Goal: Information Seeking & Learning: Find specific fact

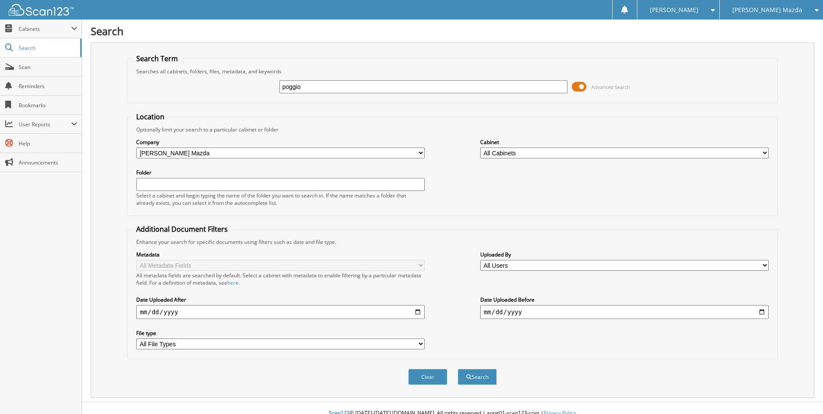
type input "poggio"
click at [458, 369] on button "Search" at bounding box center [477, 377] width 39 height 16
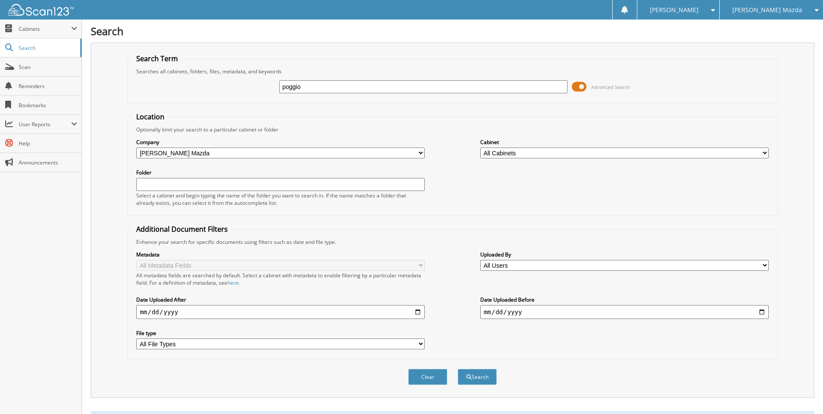
drag, startPoint x: 310, startPoint y: 87, endPoint x: 220, endPoint y: 78, distance: 91.2
click at [220, 78] on div "poggio Advanced Search" at bounding box center [452, 86] width 641 height 23
type input "[PERSON_NAME]"
click at [458, 369] on button "Search" at bounding box center [477, 377] width 39 height 16
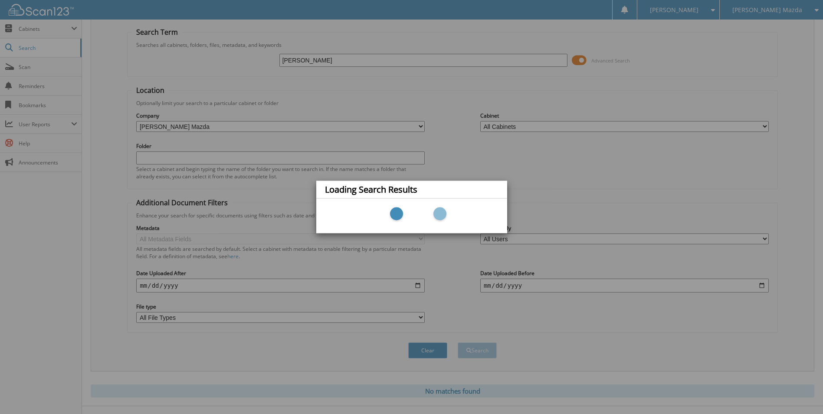
scroll to position [41, 0]
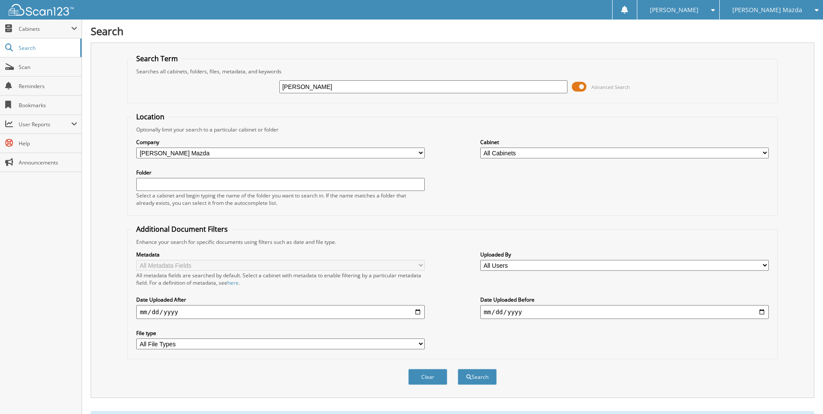
drag, startPoint x: 308, startPoint y: 86, endPoint x: 263, endPoint y: 90, distance: 45.3
click at [263, 89] on div "cosme Advanced Search" at bounding box center [452, 86] width 641 height 23
type input "poggio"
click at [458, 369] on button "Search" at bounding box center [477, 377] width 39 height 16
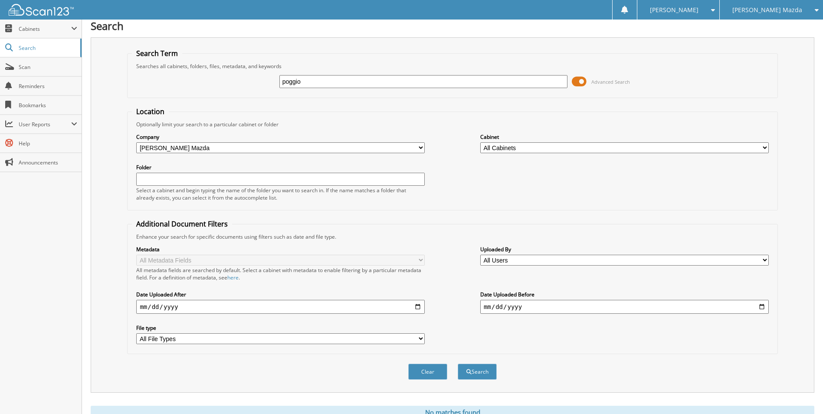
scroll to position [41, 0]
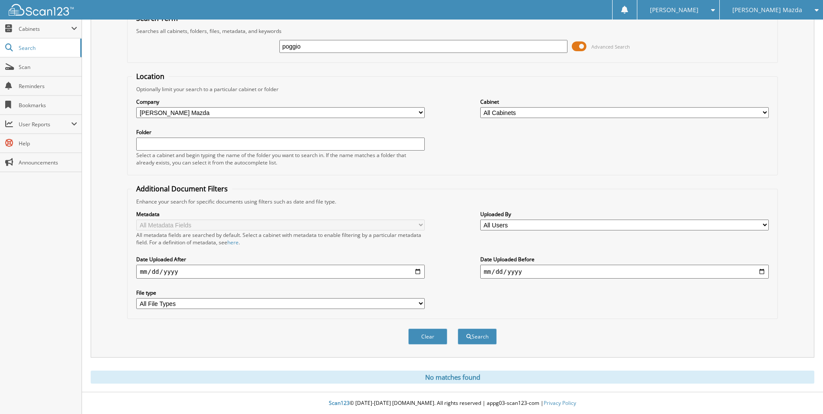
click at [575, 47] on span at bounding box center [579, 46] width 15 height 13
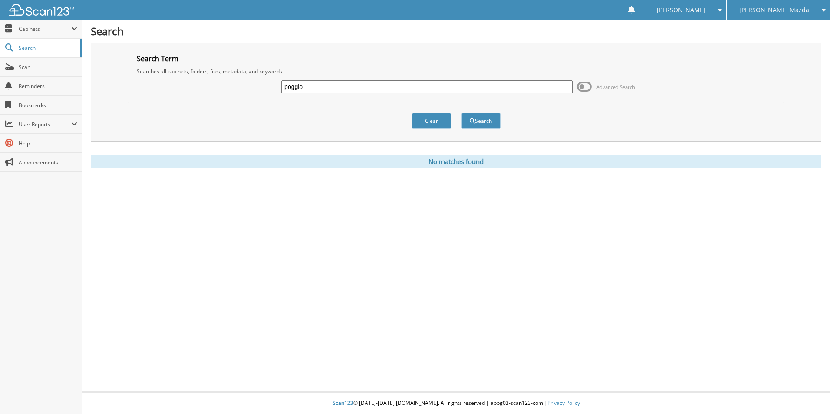
drag, startPoint x: 345, startPoint y: 87, endPoint x: 232, endPoint y: 85, distance: 113.3
click at [232, 85] on div "poggio Advanced Search" at bounding box center [455, 86] width 647 height 23
type input "dante"
click at [461, 113] on button "Search" at bounding box center [480, 121] width 39 height 16
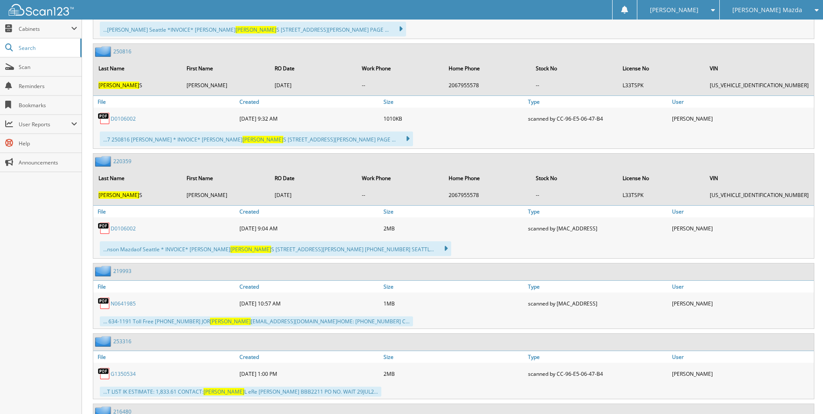
scroll to position [3905, 0]
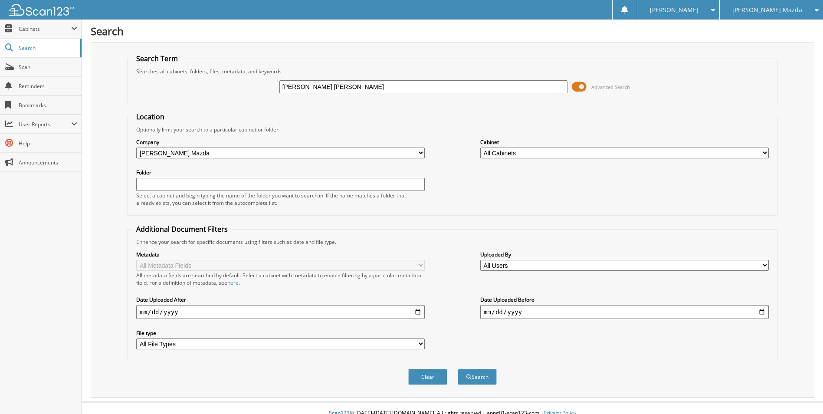
type input "[PERSON_NAME] [PERSON_NAME]"
click at [458, 369] on button "Search" at bounding box center [477, 377] width 39 height 16
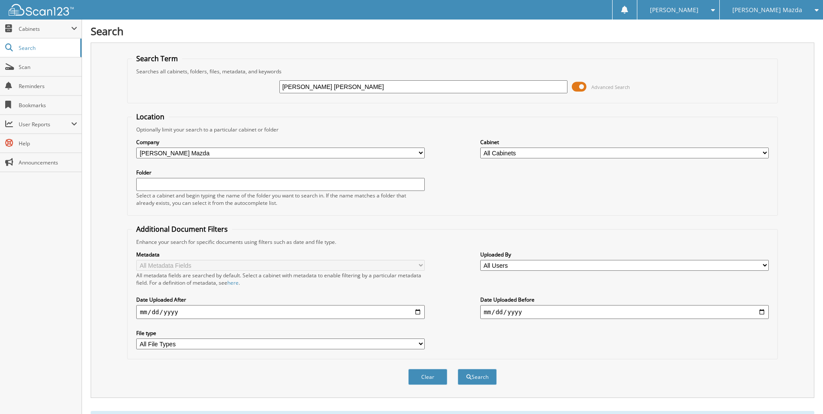
drag, startPoint x: 352, startPoint y: 87, endPoint x: 258, endPoint y: 81, distance: 94.4
click at [258, 81] on div "dante poggio cosme Advanced Search" at bounding box center [452, 86] width 641 height 23
click at [781, 8] on span "[PERSON_NAME] Mazda" at bounding box center [767, 9] width 70 height 5
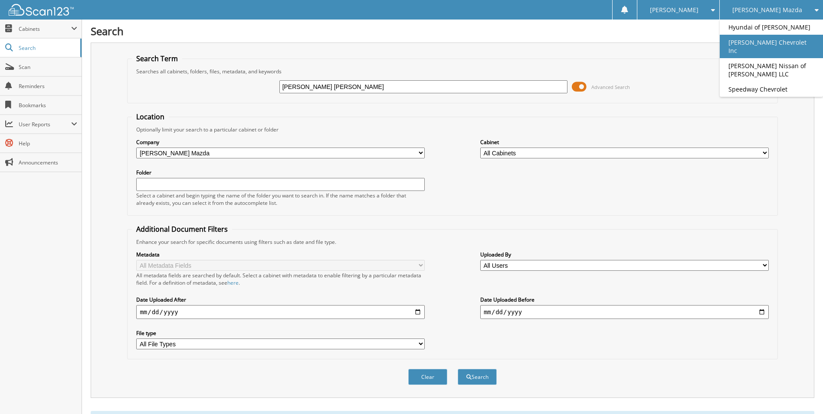
click at [784, 47] on link "[PERSON_NAME] Chevrolet Inc" at bounding box center [771, 46] width 103 height 23
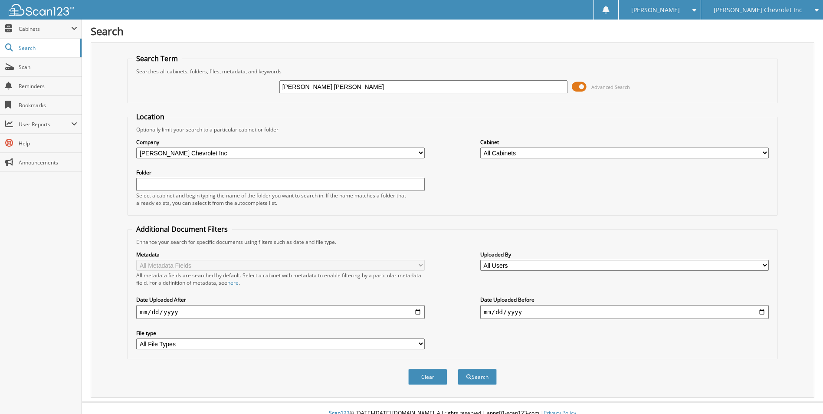
type input "[PERSON_NAME] [PERSON_NAME]"
click at [458, 369] on button "Search" at bounding box center [477, 377] width 39 height 16
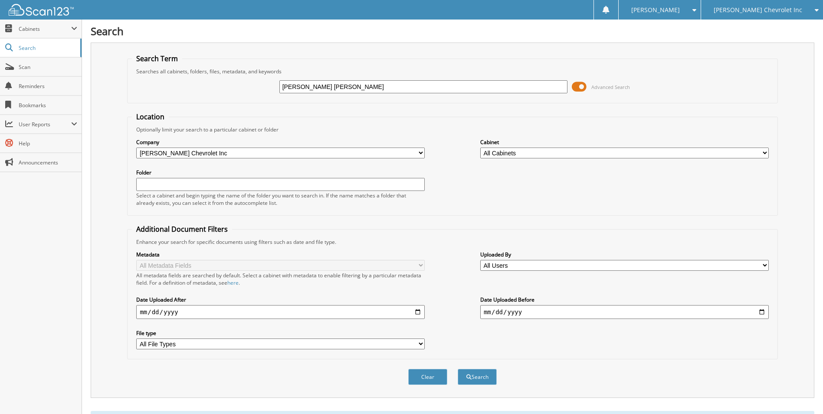
click at [755, 8] on span "[PERSON_NAME] Chevrolet Inc" at bounding box center [758, 9] width 89 height 5
drag, startPoint x: 360, startPoint y: 90, endPoint x: 278, endPoint y: 94, distance: 82.1
click at [278, 94] on div "dante poggio cosme Advanced Search" at bounding box center [452, 86] width 641 height 23
type input "[PERSON_NAME]"
click at [458, 369] on button "Search" at bounding box center [477, 377] width 39 height 16
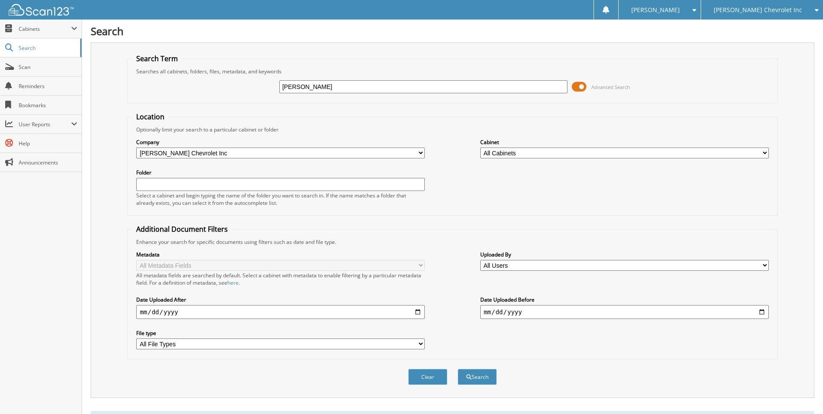
drag, startPoint x: 347, startPoint y: 93, endPoint x: 253, endPoint y: 90, distance: 93.3
click at [253, 90] on div "poggio-cosme Advanced Search" at bounding box center [452, 86] width 641 height 23
click at [799, 2] on div "[PERSON_NAME] Chevrolet Inc" at bounding box center [762, 10] width 113 height 20
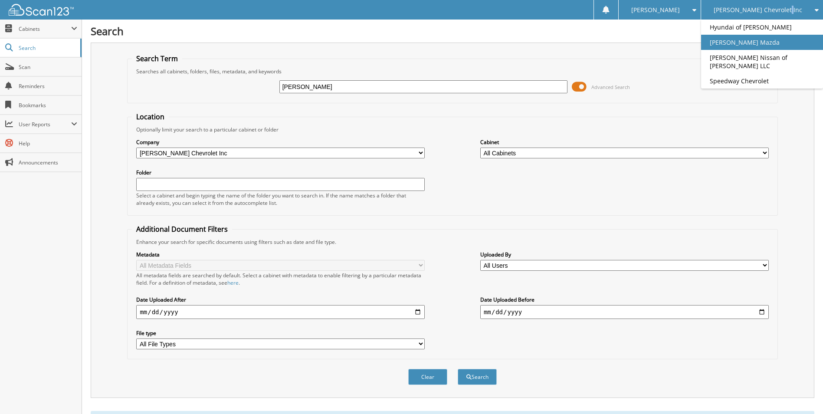
drag, startPoint x: 799, startPoint y: 2, endPoint x: 778, endPoint y: 40, distance: 43.3
click at [778, 40] on link "[PERSON_NAME] Mazda" at bounding box center [762, 42] width 122 height 15
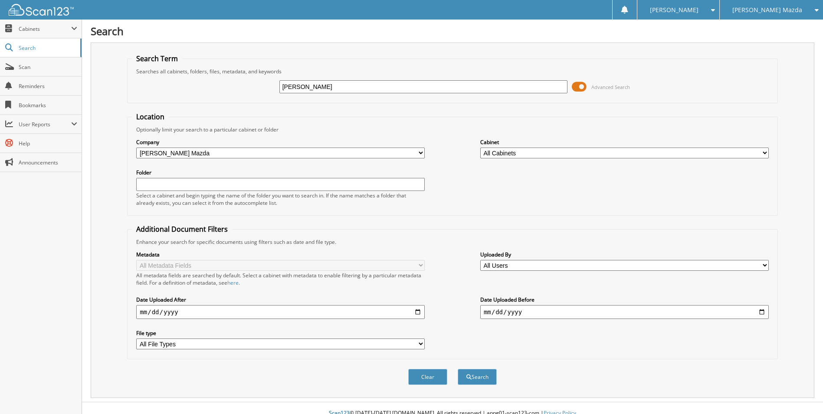
type input "[PERSON_NAME]"
click at [458, 369] on button "Search" at bounding box center [477, 377] width 39 height 16
type input "231000"
click at [458, 369] on button "Search" at bounding box center [477, 377] width 39 height 16
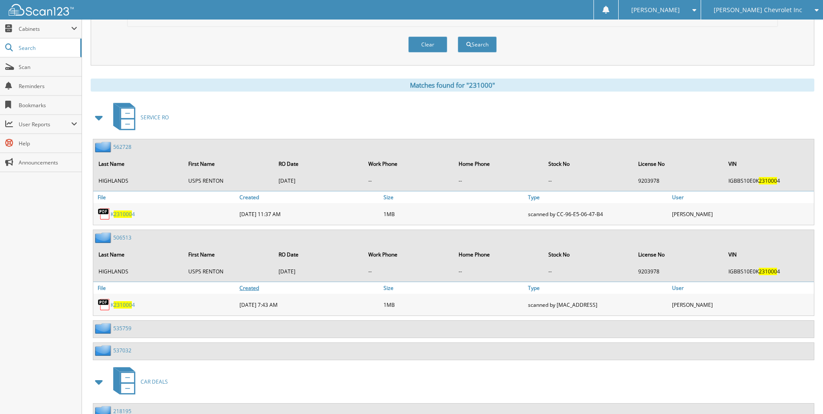
scroll to position [328, 0]
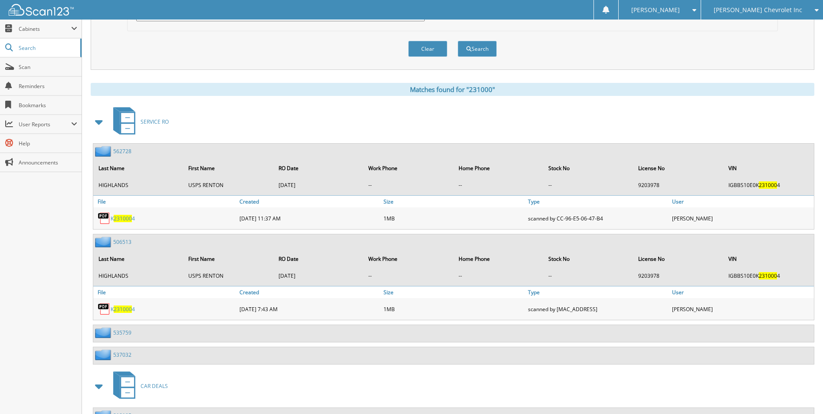
click at [100, 122] on span at bounding box center [99, 122] width 12 height 16
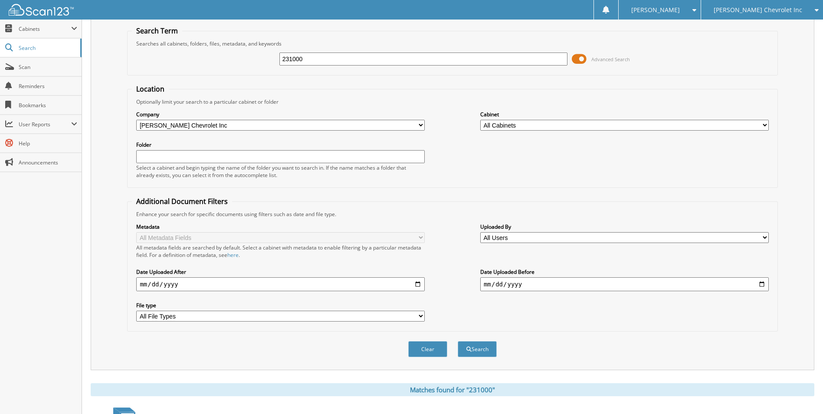
scroll to position [0, 0]
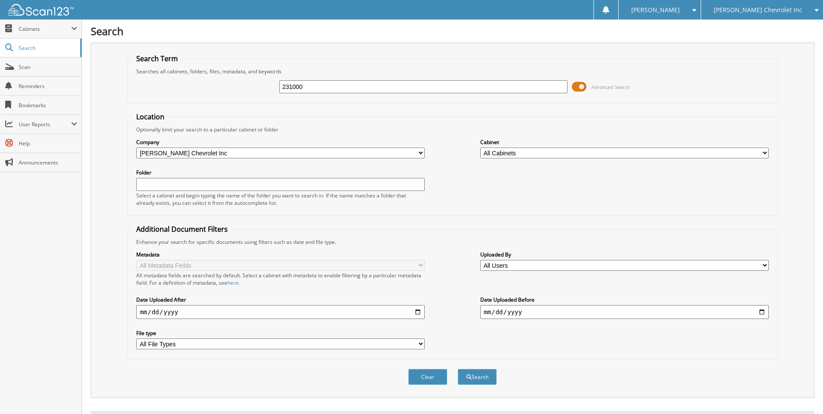
drag, startPoint x: 313, startPoint y: 89, endPoint x: 206, endPoint y: 96, distance: 107.0
click at [206, 96] on div "231000 Advanced Search" at bounding box center [452, 86] width 641 height 23
type input "619390"
click at [458, 369] on button "Search" at bounding box center [477, 377] width 39 height 16
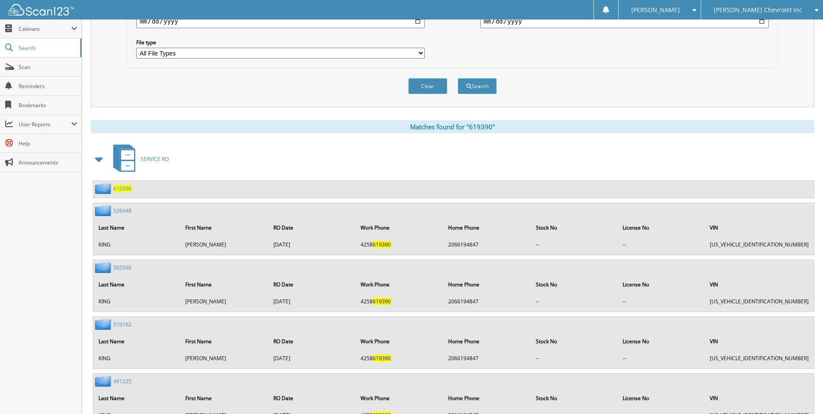
scroll to position [304, 0]
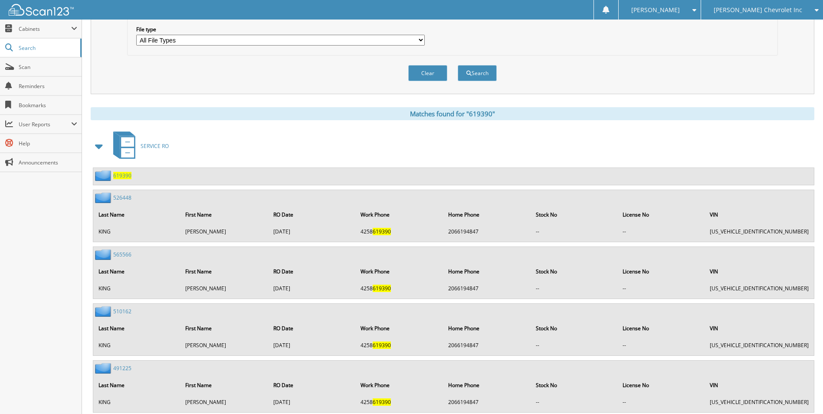
click at [128, 175] on span "619390" at bounding box center [122, 175] width 18 height 7
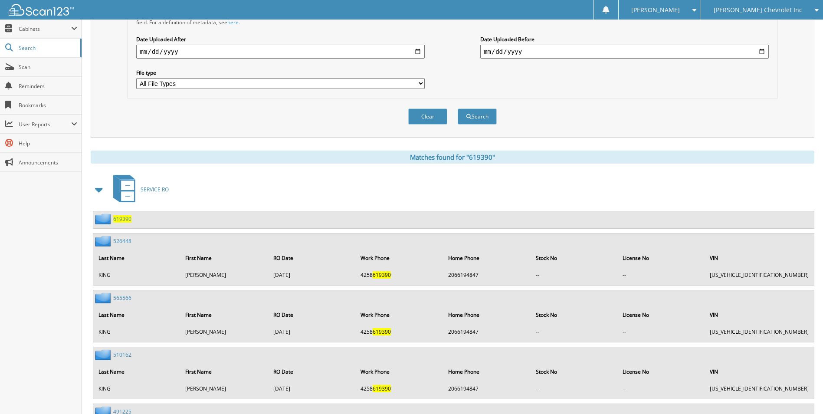
click at [100, 193] on span at bounding box center [99, 190] width 12 height 16
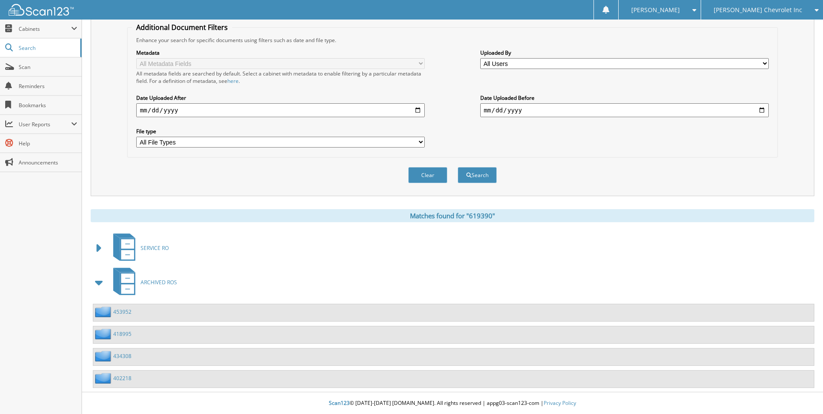
scroll to position [202, 0]
click at [97, 281] on span at bounding box center [99, 283] width 12 height 16
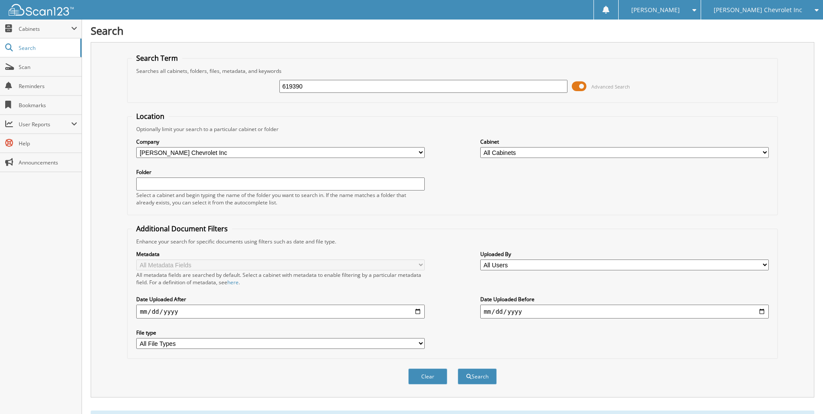
scroll to position [0, 0]
click at [752, 7] on span "[PERSON_NAME] Chevrolet Inc" at bounding box center [758, 9] width 89 height 5
drag, startPoint x: 310, startPoint y: 87, endPoint x: 210, endPoint y: 85, distance: 100.2
click at [210, 85] on div "619390 Advanced Search" at bounding box center [452, 86] width 641 height 23
type input "rw122988"
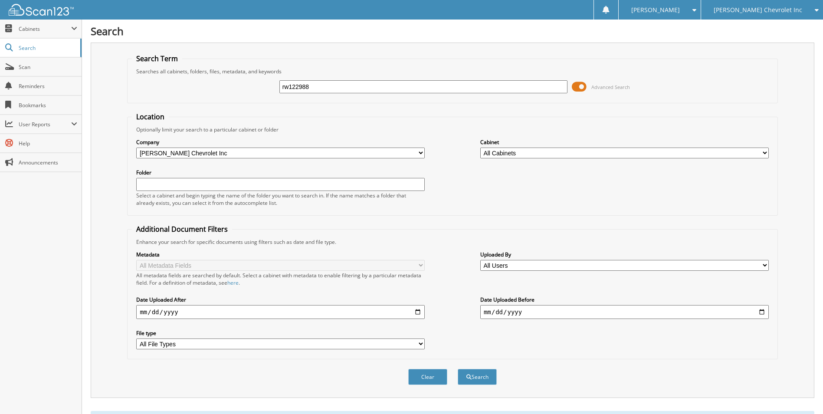
click at [458, 369] on button "Search" at bounding box center [477, 377] width 39 height 16
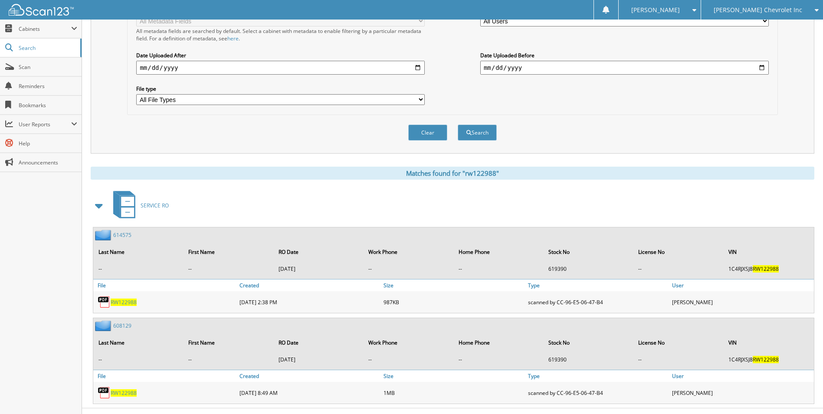
scroll to position [261, 0]
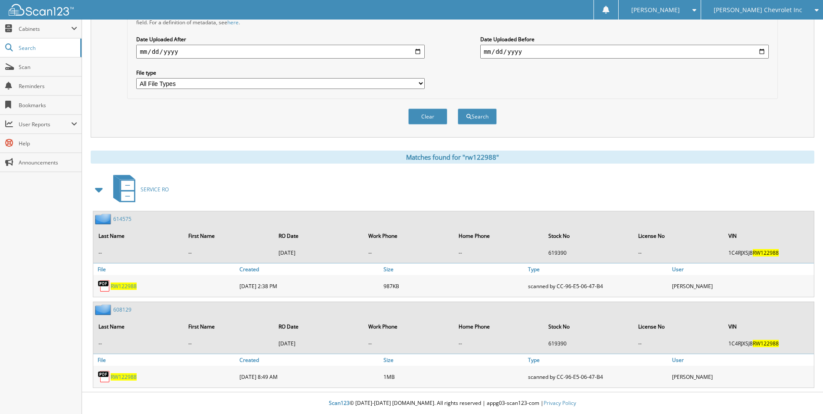
click at [98, 190] on span at bounding box center [99, 190] width 12 height 16
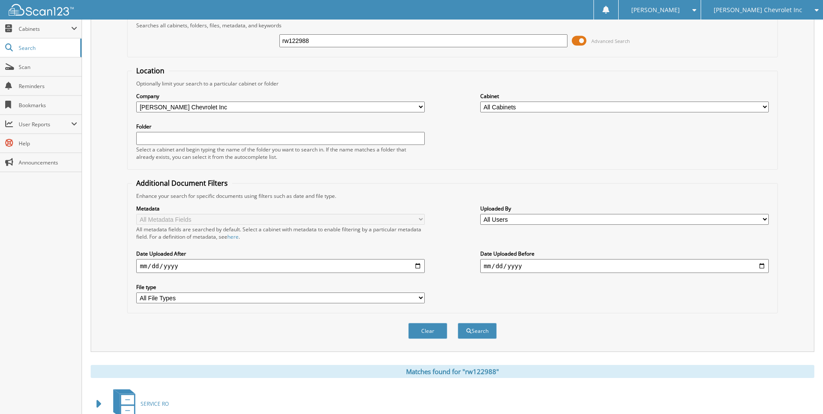
scroll to position [0, 0]
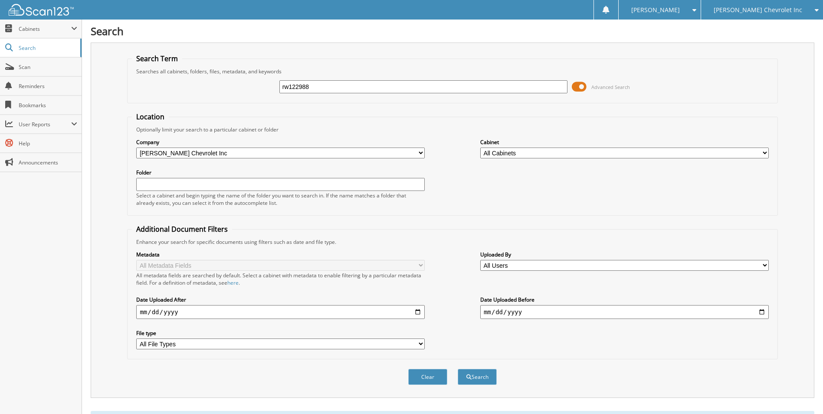
click at [779, 9] on span "[PERSON_NAME] Chevrolet Inc" at bounding box center [758, 9] width 89 height 5
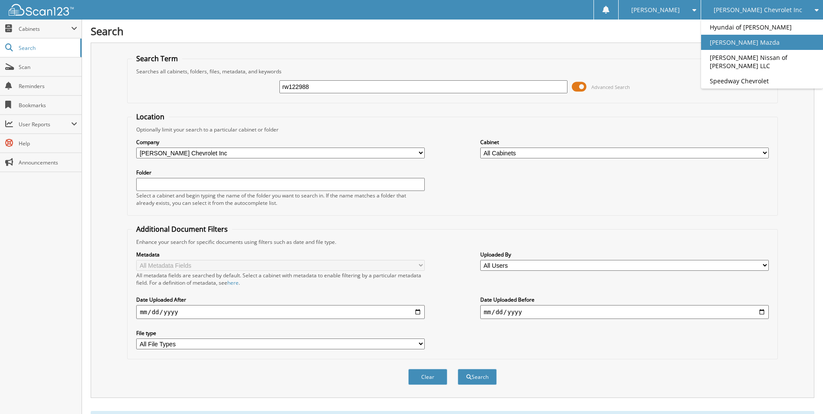
click at [765, 39] on link "[PERSON_NAME] Mazda" at bounding box center [762, 42] width 122 height 15
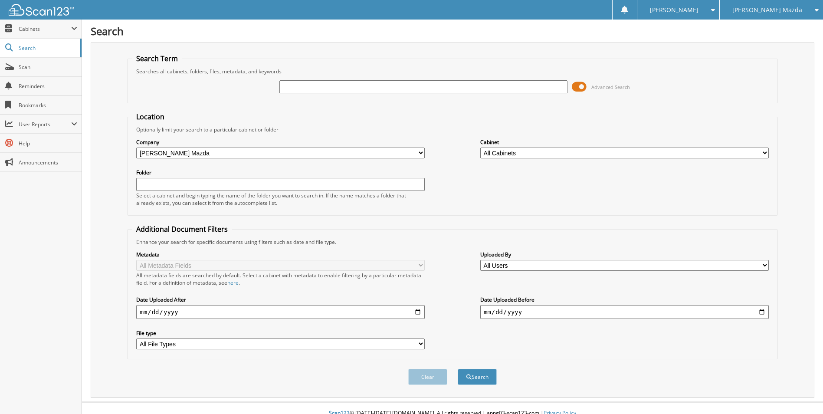
click at [355, 89] on input "text" at bounding box center [423, 86] width 289 height 13
type input "rw122988"
click at [458, 369] on button "Search" at bounding box center [477, 377] width 39 height 16
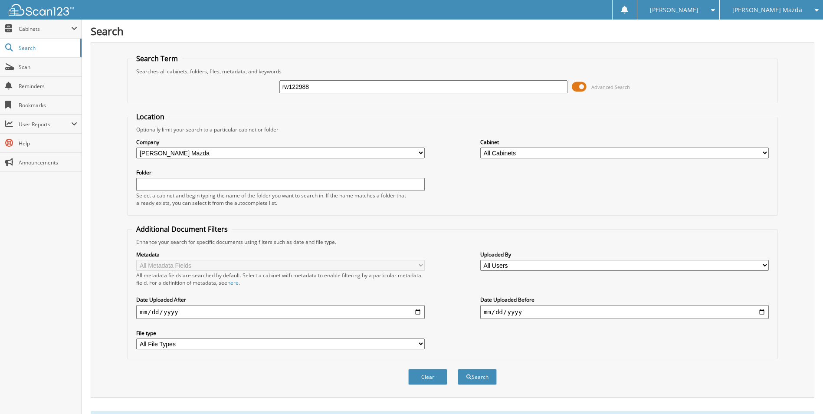
click at [775, 14] on div "[PERSON_NAME] Mazda" at bounding box center [771, 10] width 95 height 20
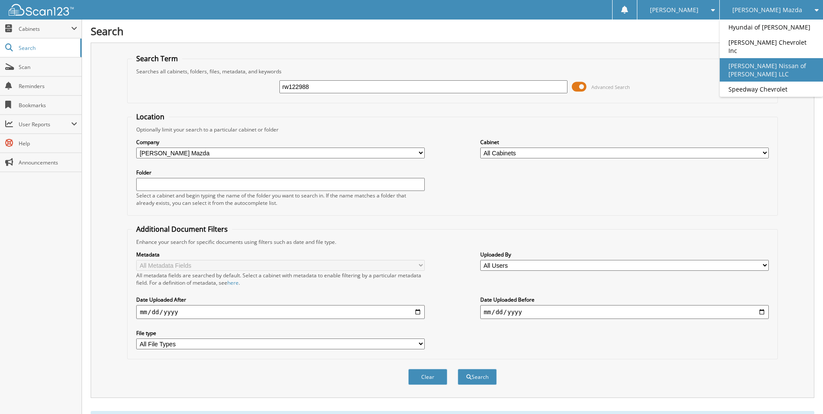
click at [771, 68] on link "[PERSON_NAME] Nissan of [PERSON_NAME] LLC" at bounding box center [771, 69] width 103 height 23
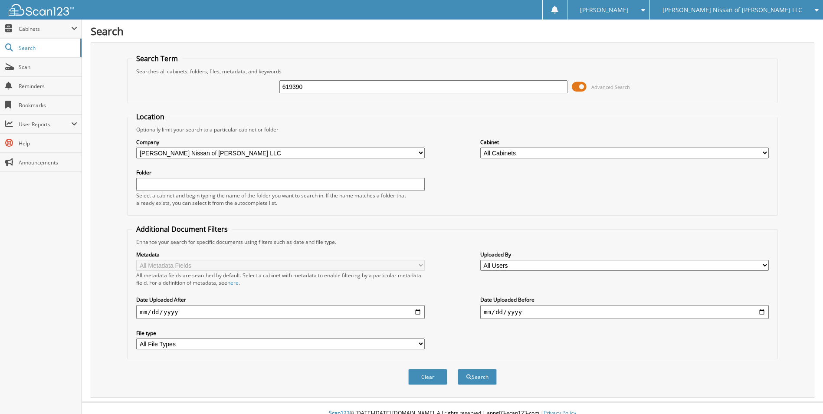
type input "619390"
click at [458, 369] on button "Search" at bounding box center [477, 377] width 39 height 16
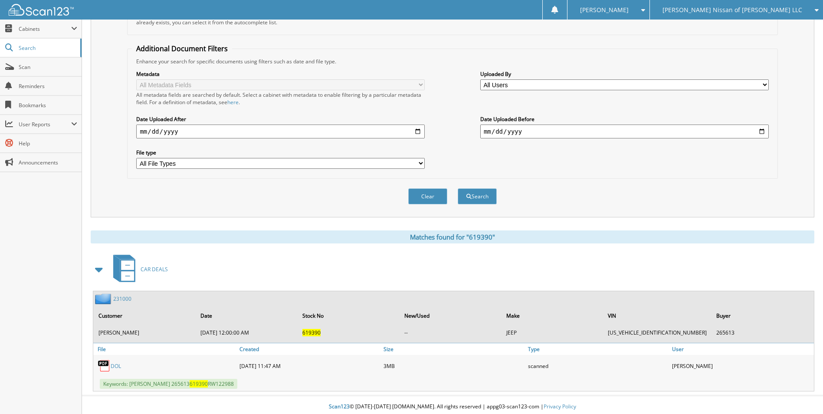
scroll to position [184, 0]
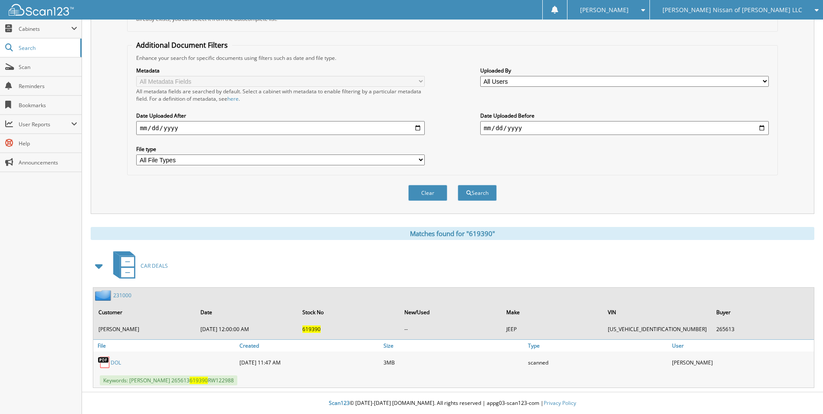
click at [119, 293] on link "231000" at bounding box center [122, 295] width 18 height 7
